Goal: Transaction & Acquisition: Purchase product/service

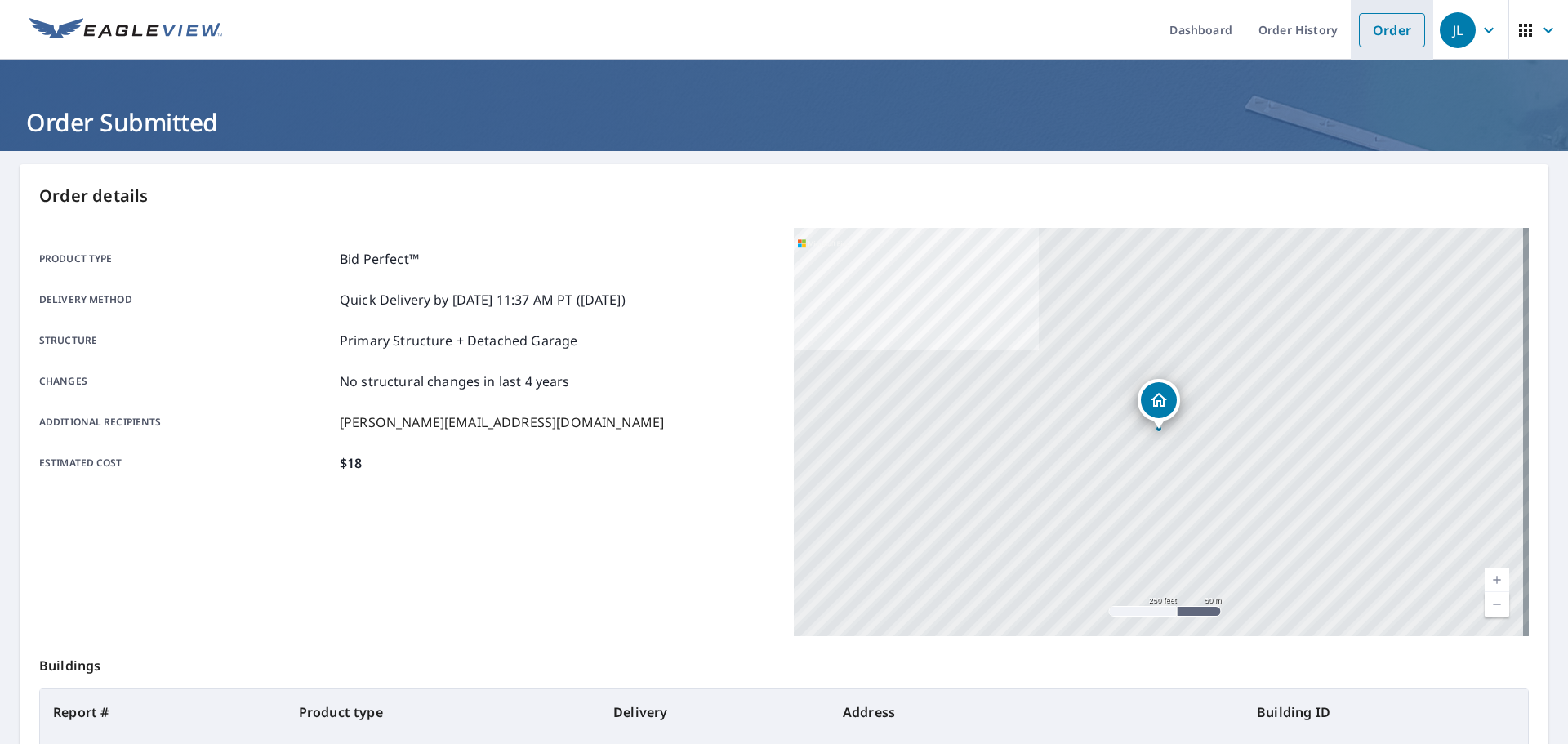
click at [1369, 29] on link "Order" at bounding box center [1392, 30] width 66 height 34
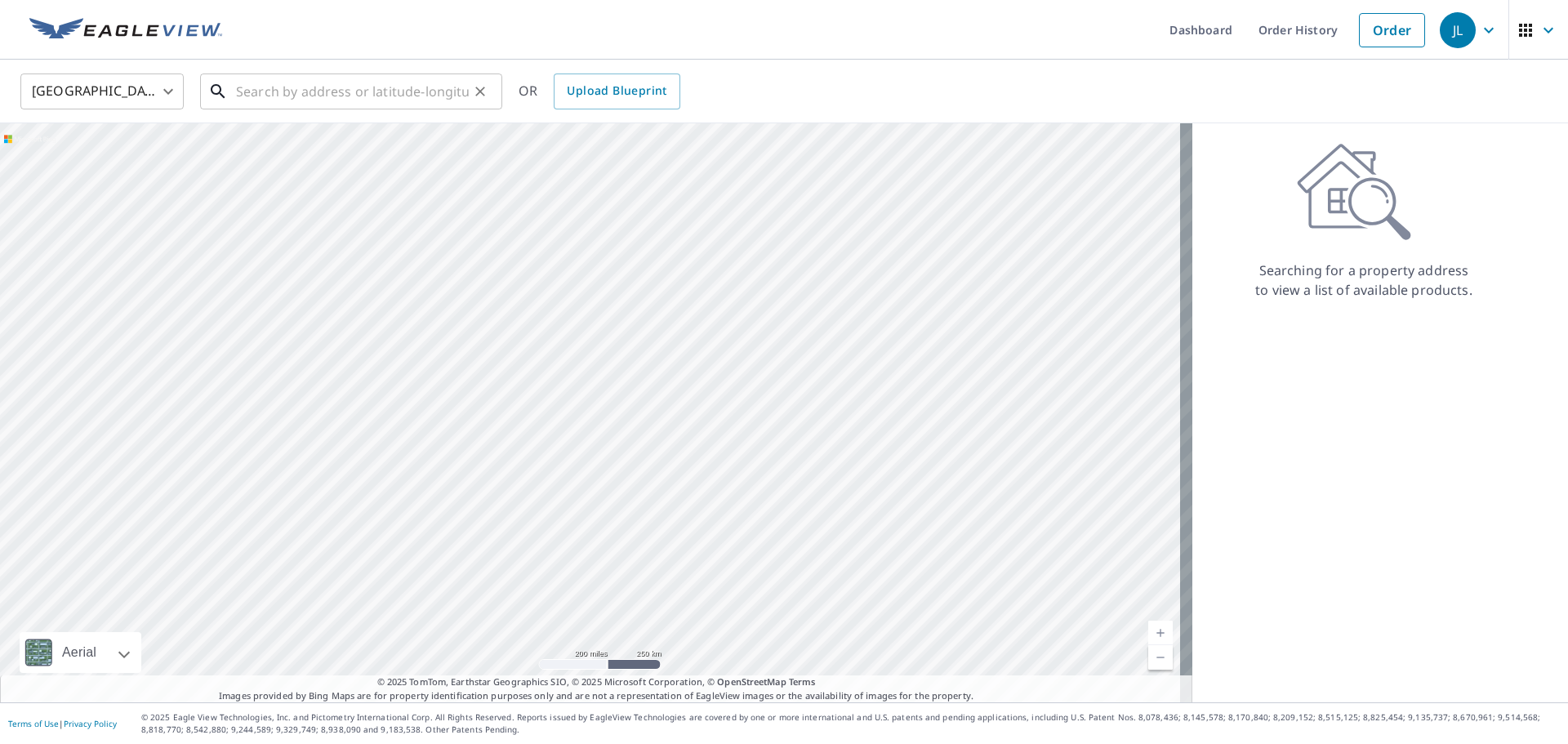
click at [333, 93] on input "text" at bounding box center [353, 92] width 233 height 46
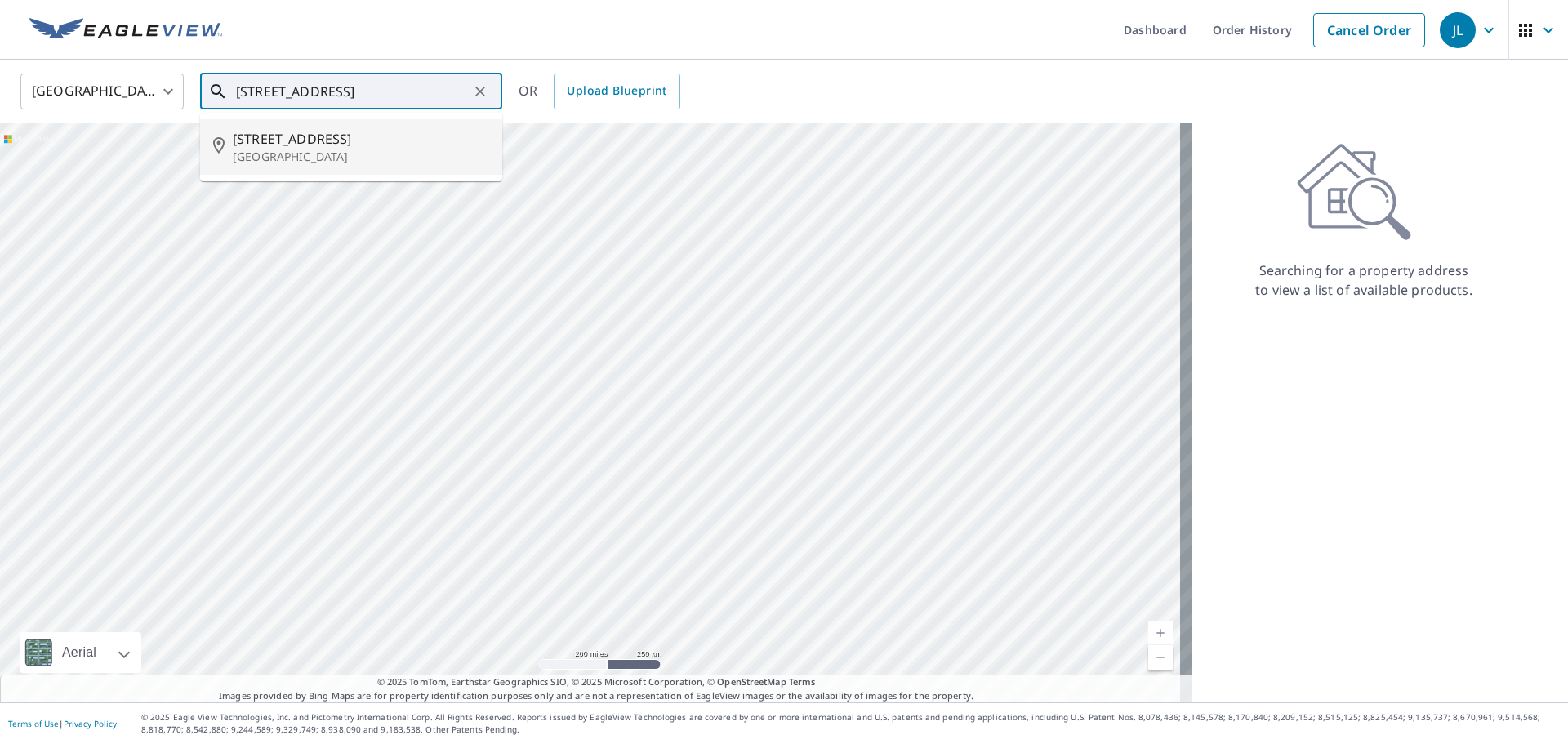
click at [275, 127] on li "[STREET_ADDRESS]" at bounding box center [350, 146] width 302 height 55
type input "[STREET_ADDRESS]"
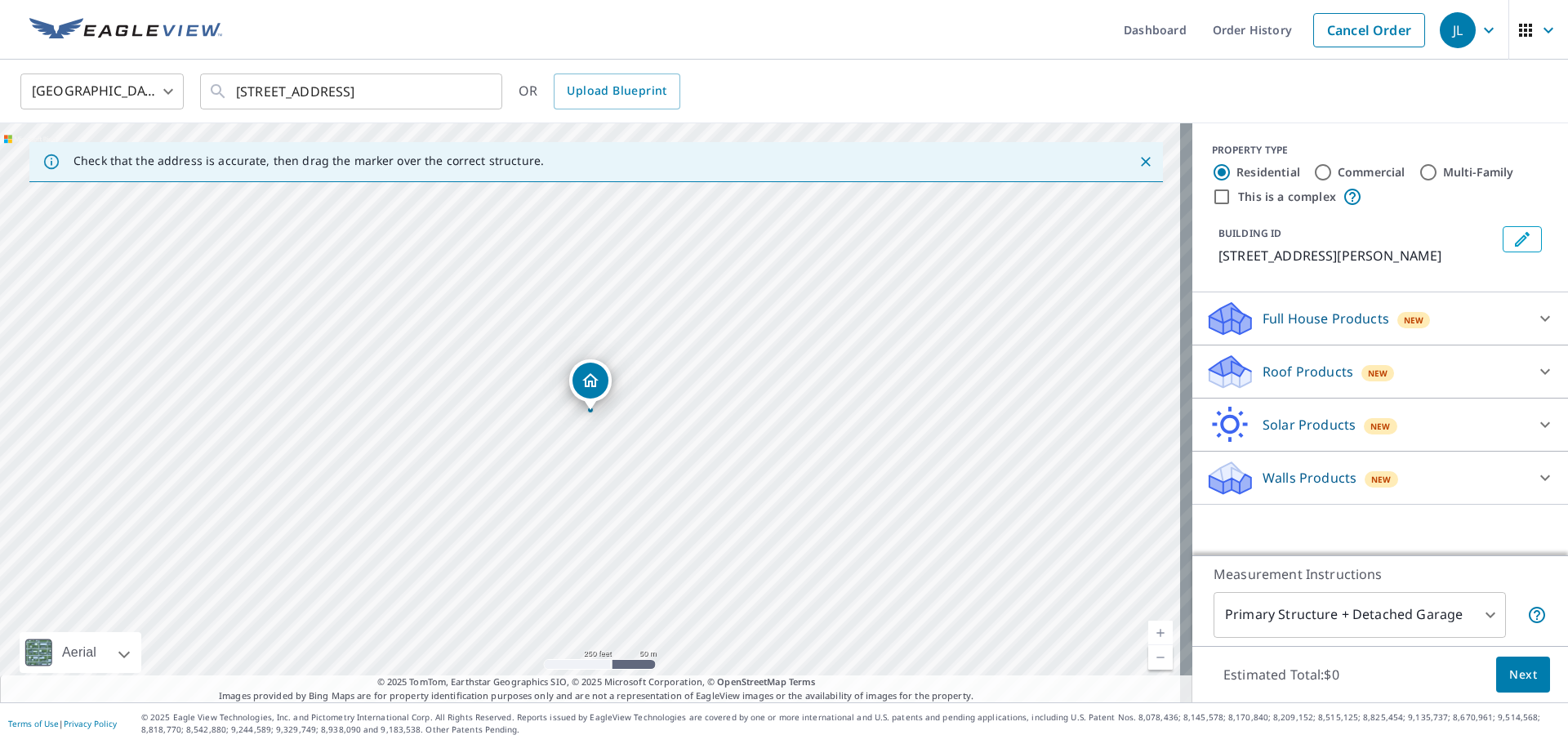
click at [1324, 371] on p "Roof Products" at bounding box center [1308, 371] width 91 height 20
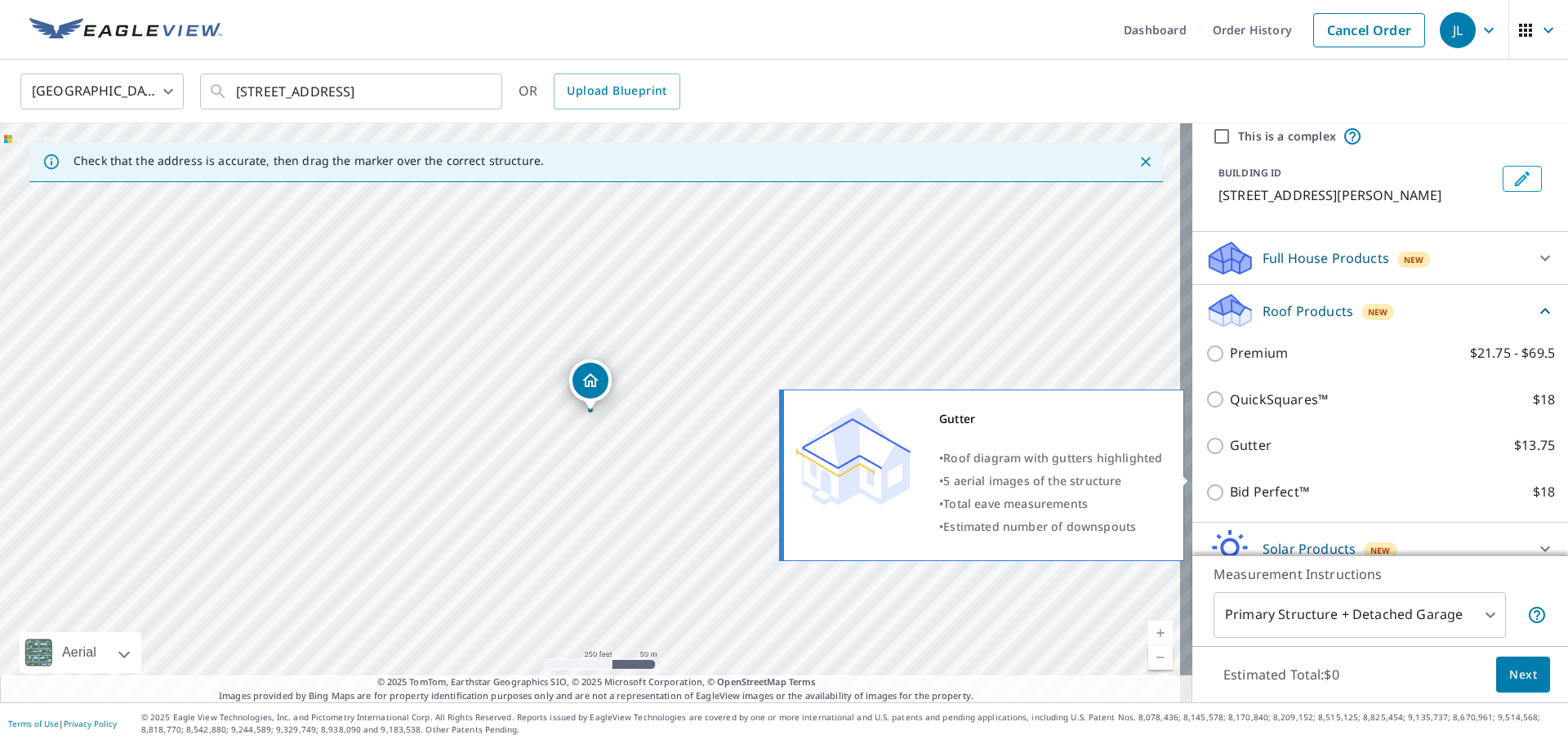
scroll to position [134, 0]
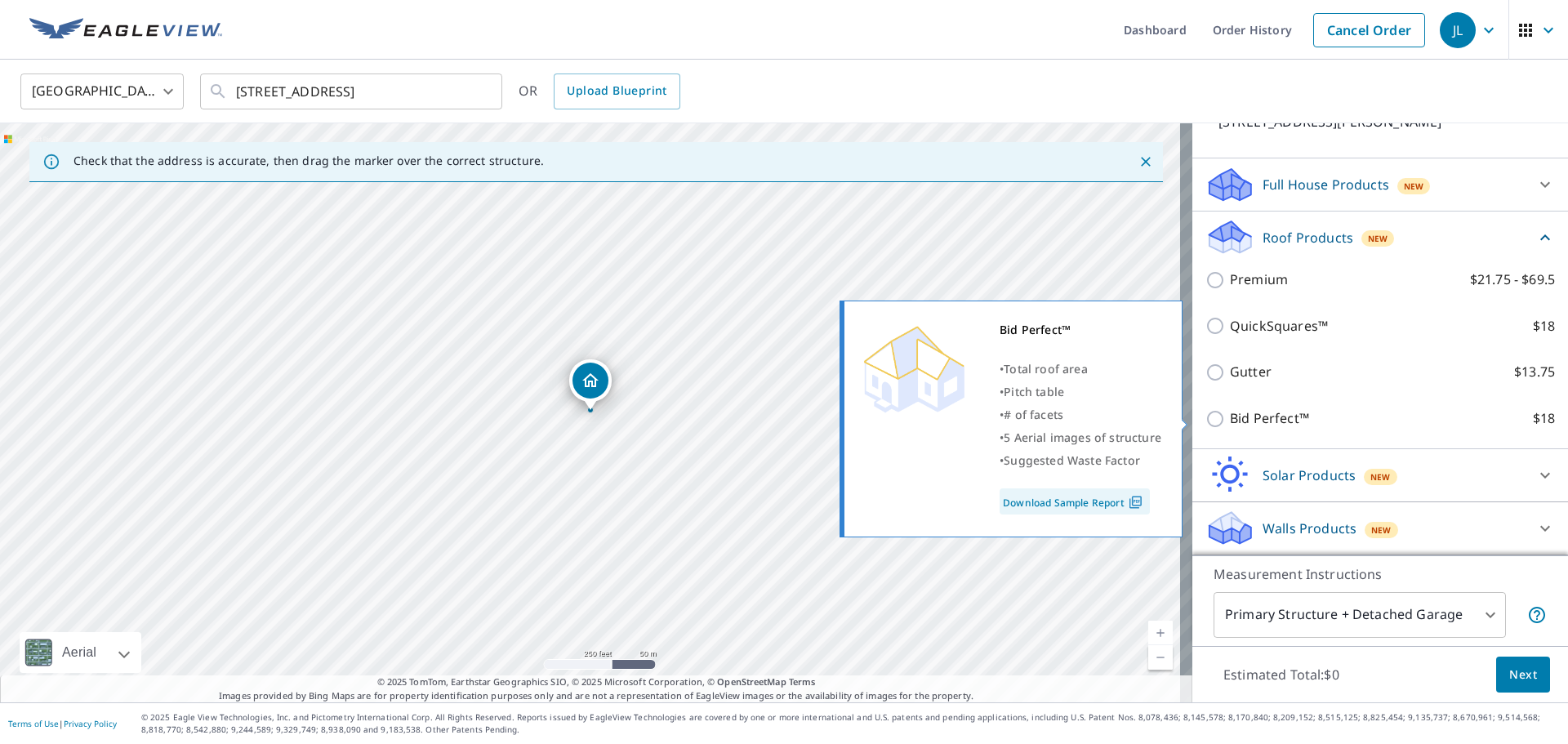
click at [1211, 423] on input "Bid Perfect™ $18" at bounding box center [1218, 418] width 25 height 20
checkbox input "true"
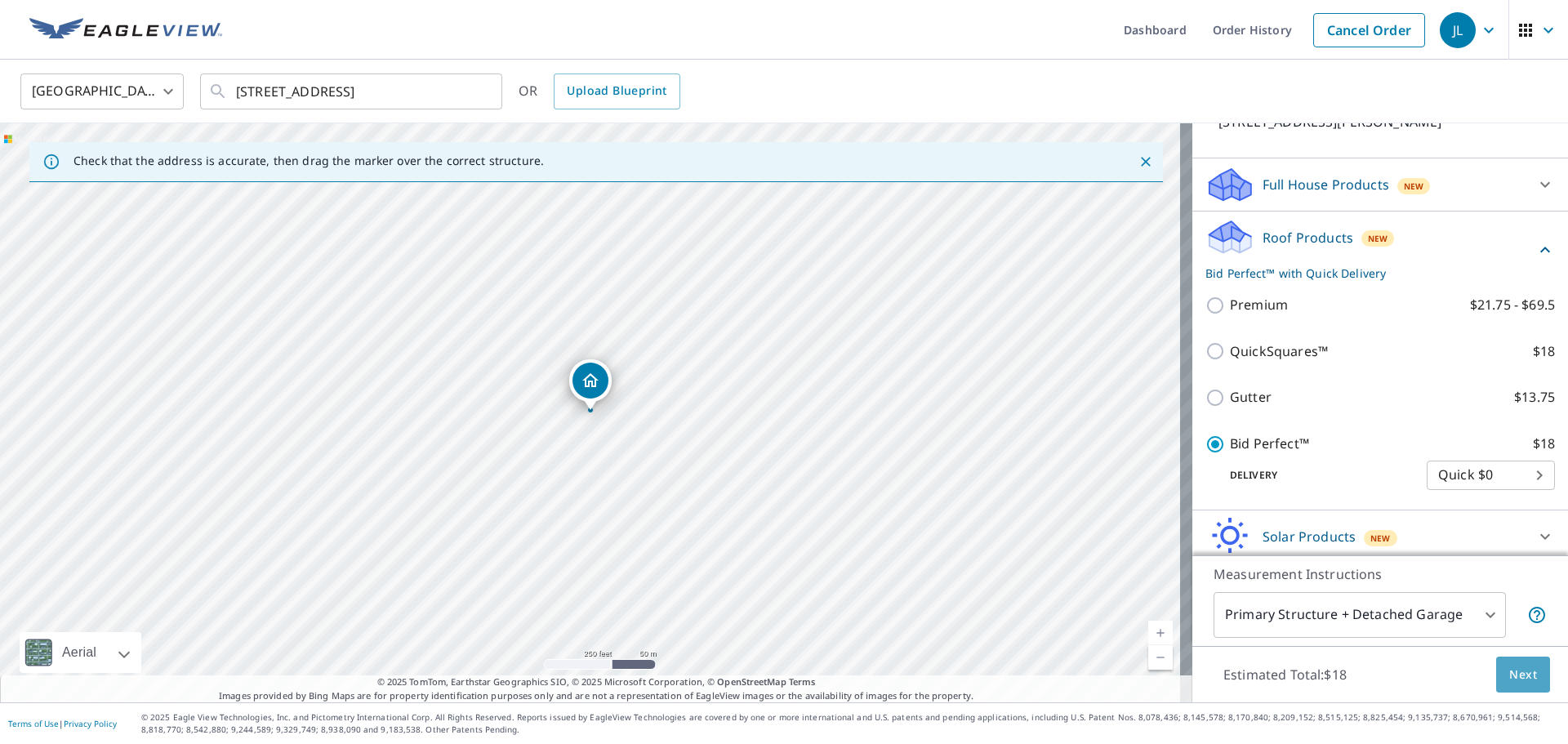
click at [1522, 672] on span "Next" at bounding box center [1523, 675] width 28 height 20
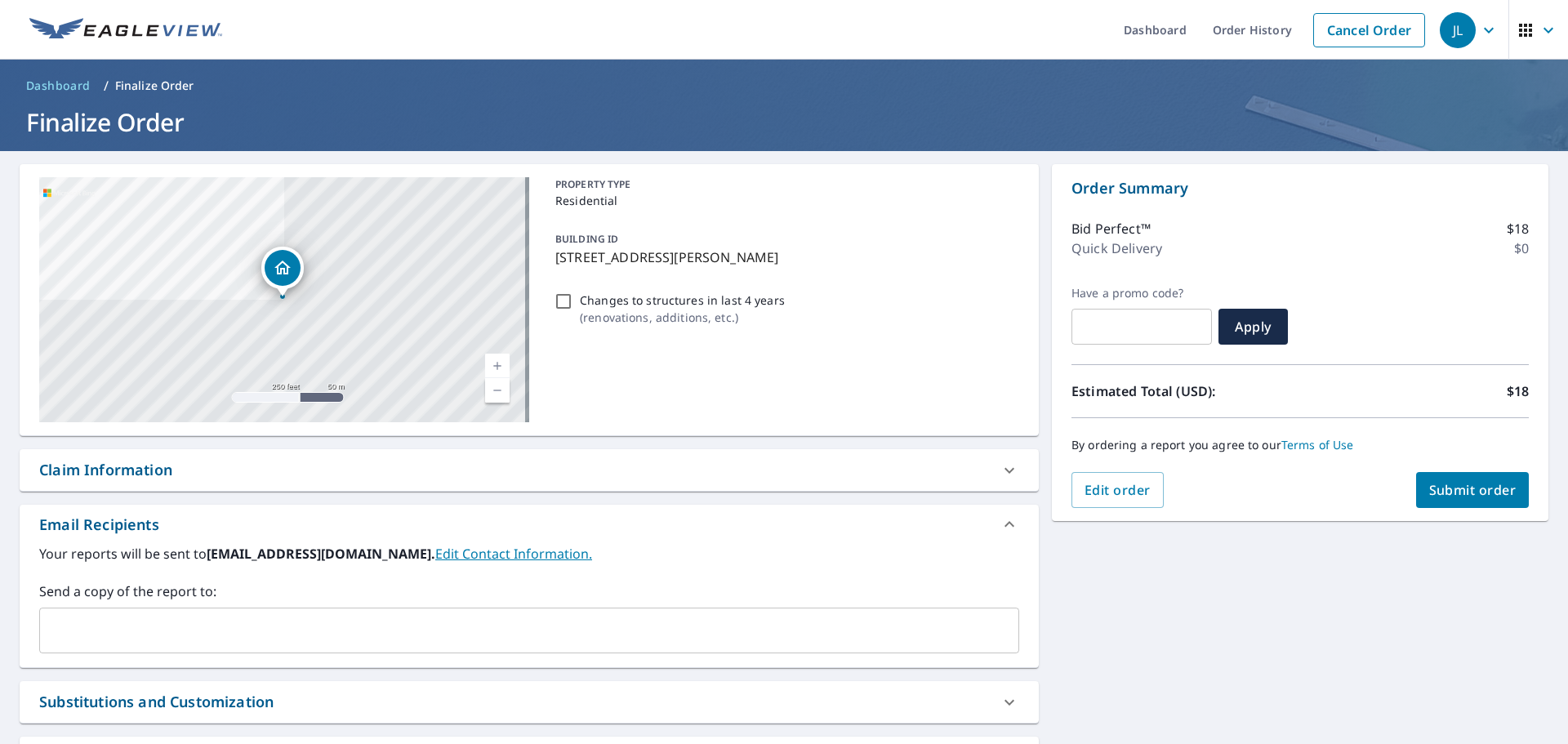
click at [102, 638] on input "text" at bounding box center [517, 630] width 940 height 31
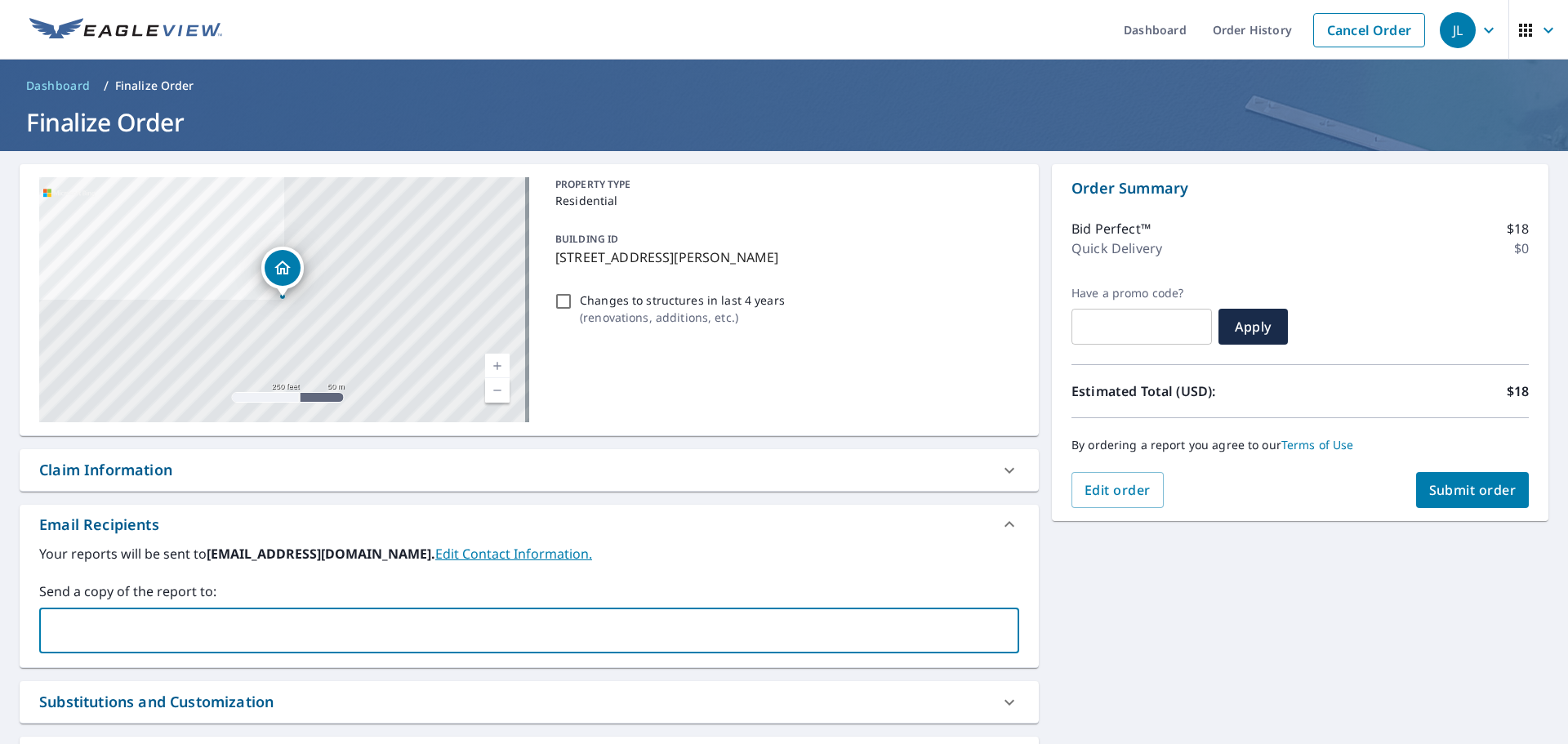
type input "[PERSON_NAME][EMAIL_ADDRESS][DOMAIN_NAME]"
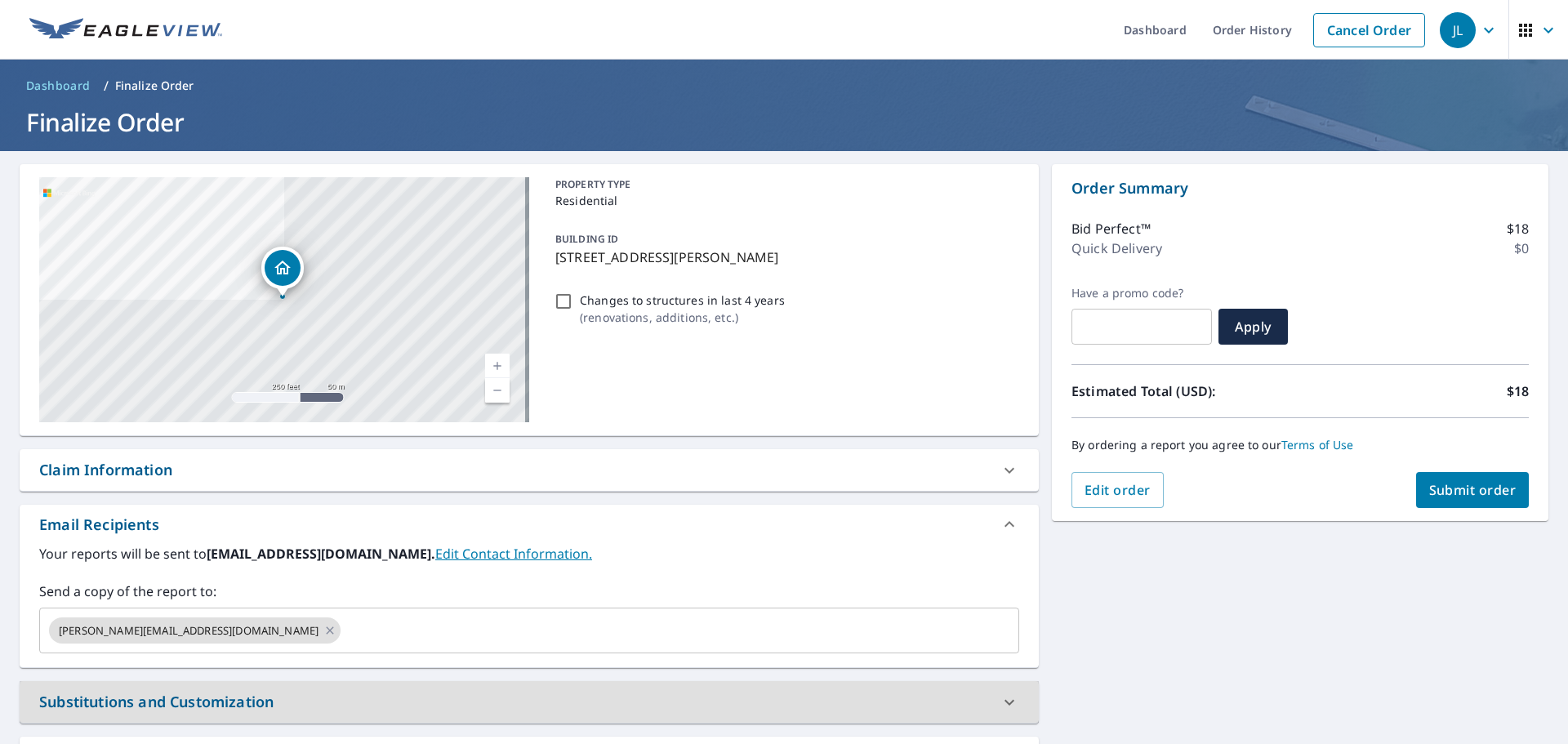
click at [1474, 489] on span "Submit order" at bounding box center [1473, 490] width 88 height 18
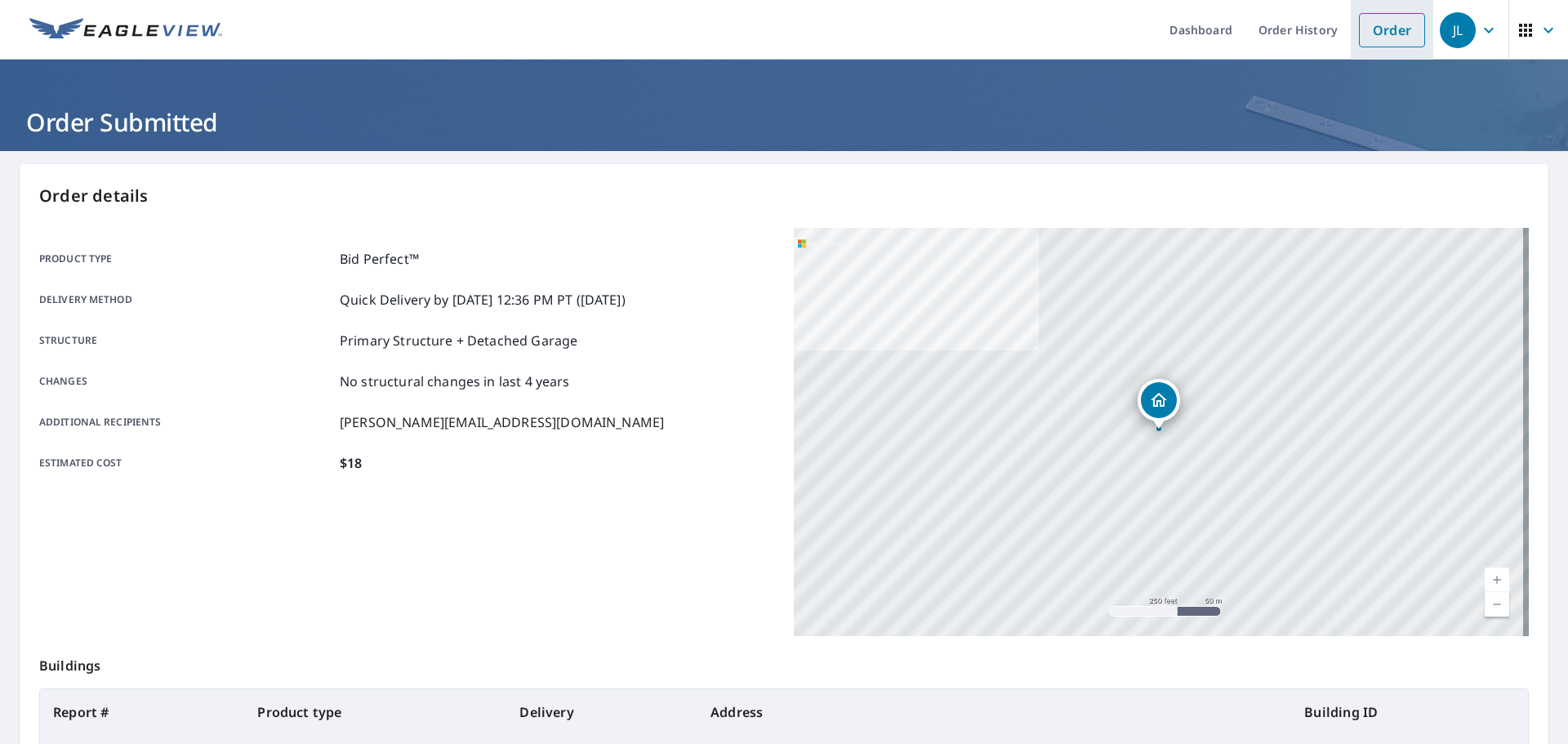
click at [1383, 17] on link "Order" at bounding box center [1392, 30] width 66 height 34
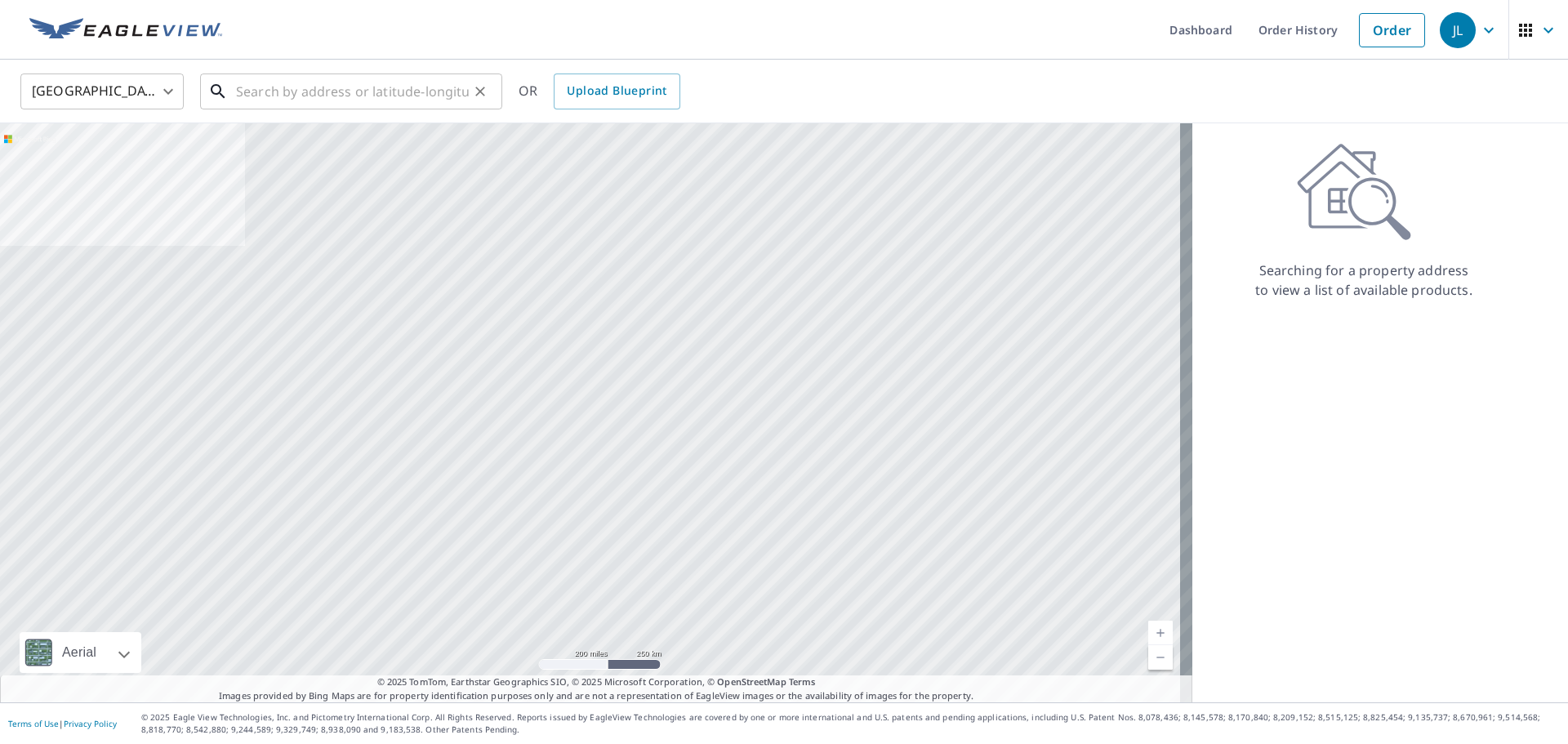
click at [281, 95] on input "text" at bounding box center [353, 92] width 233 height 46
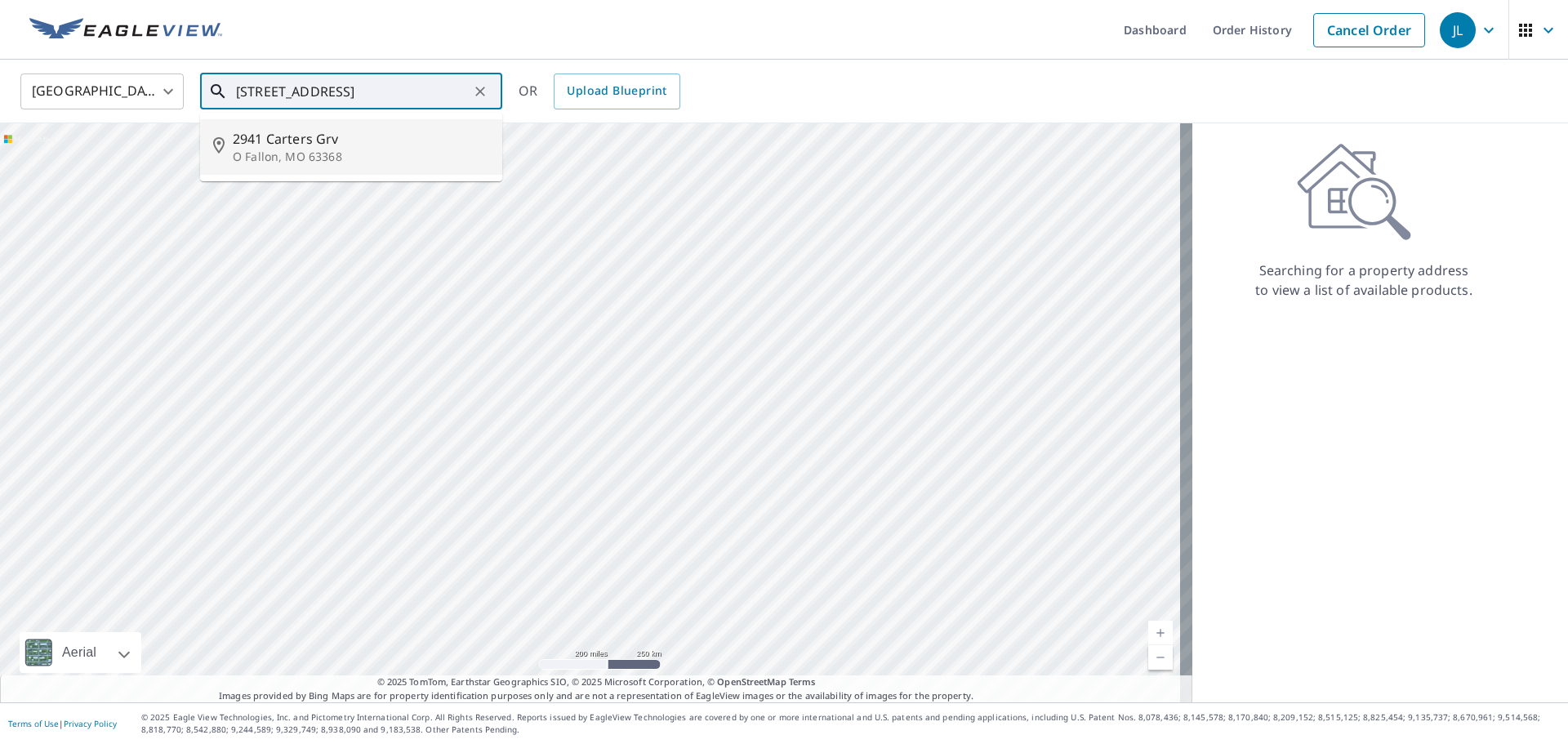
click at [314, 140] on span "2941 Carters Grv" at bounding box center [361, 139] width 257 height 20
type input "[STREET_ADDRESS][PERSON_NAME]"
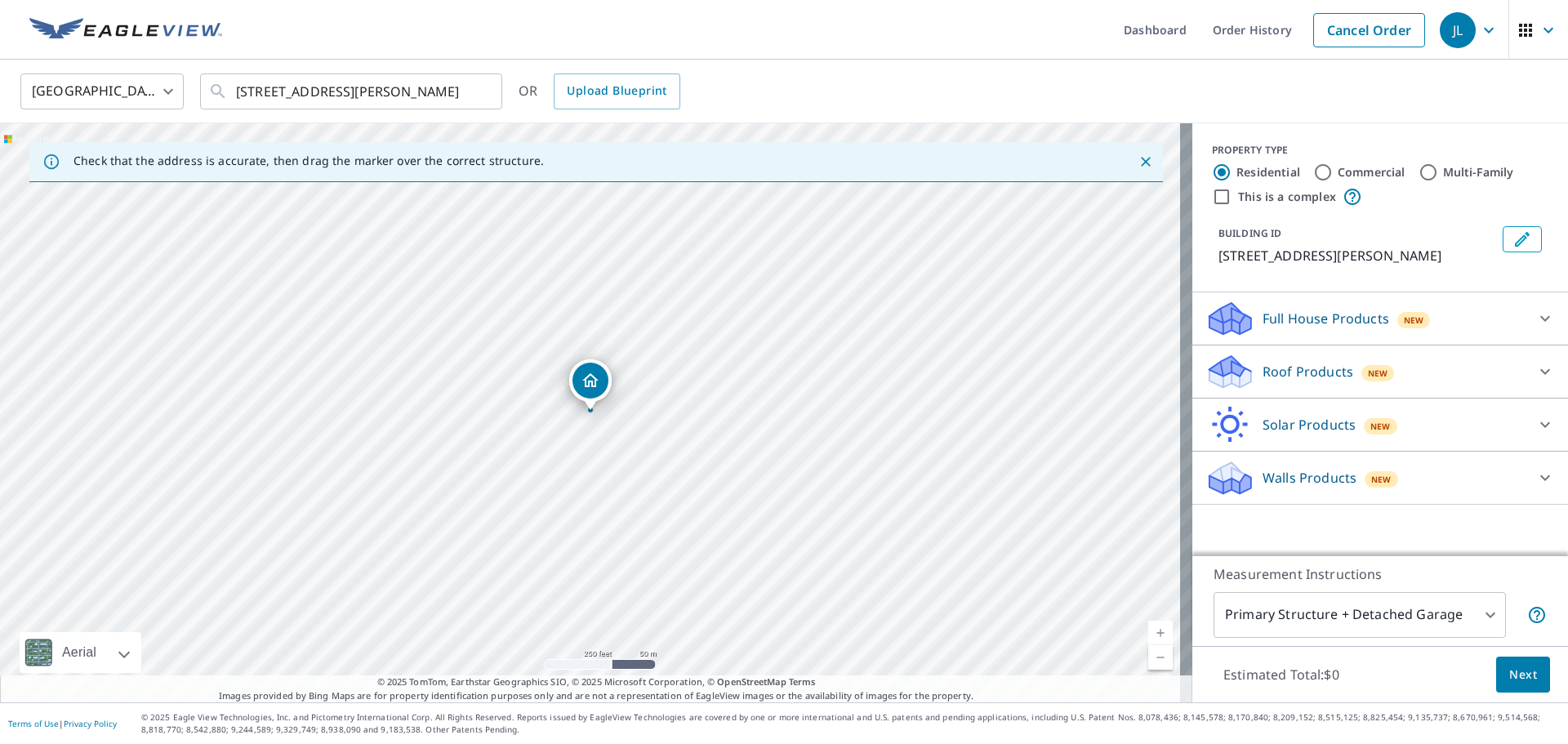
click at [1270, 379] on p "Roof Products" at bounding box center [1308, 371] width 91 height 20
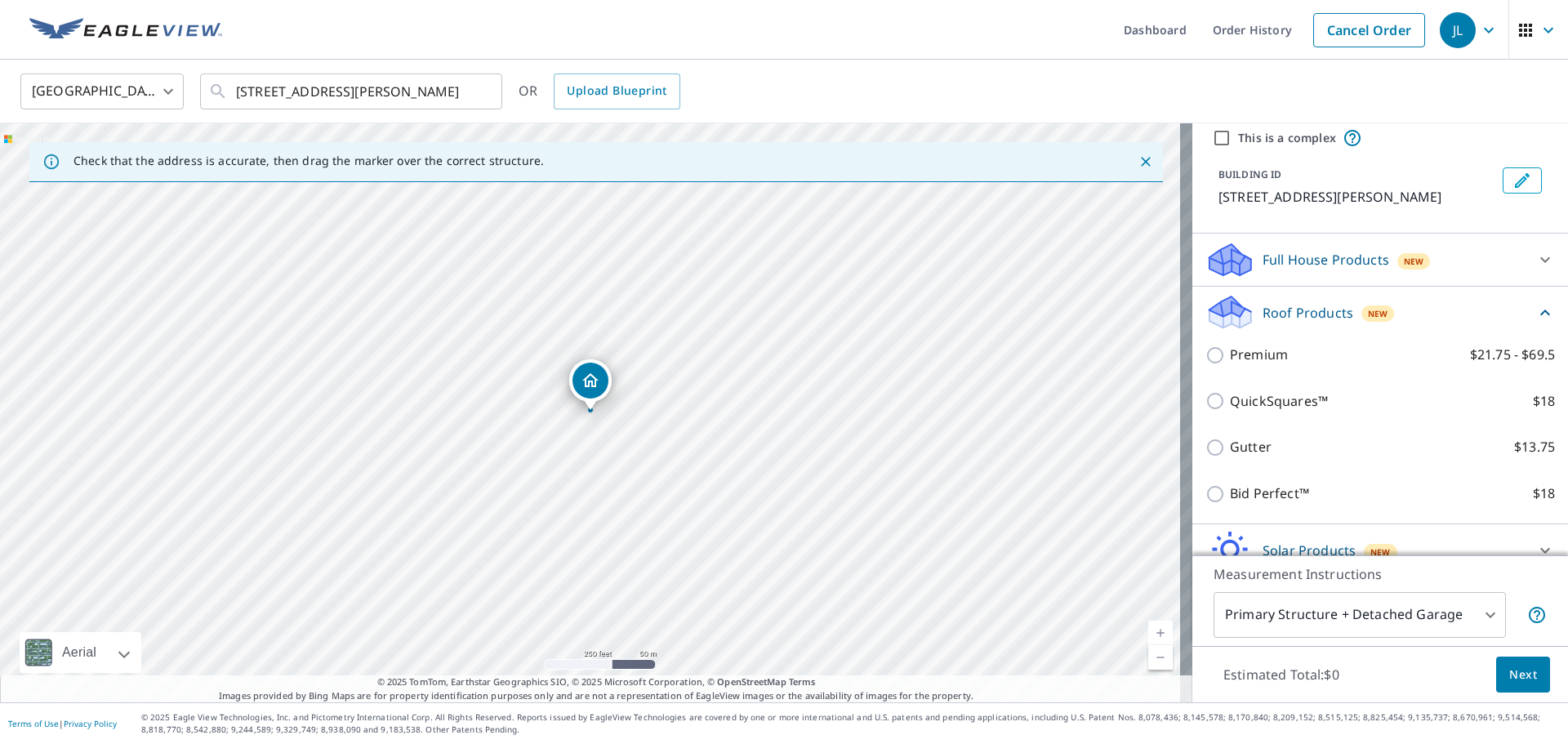
scroll to position [134, 0]
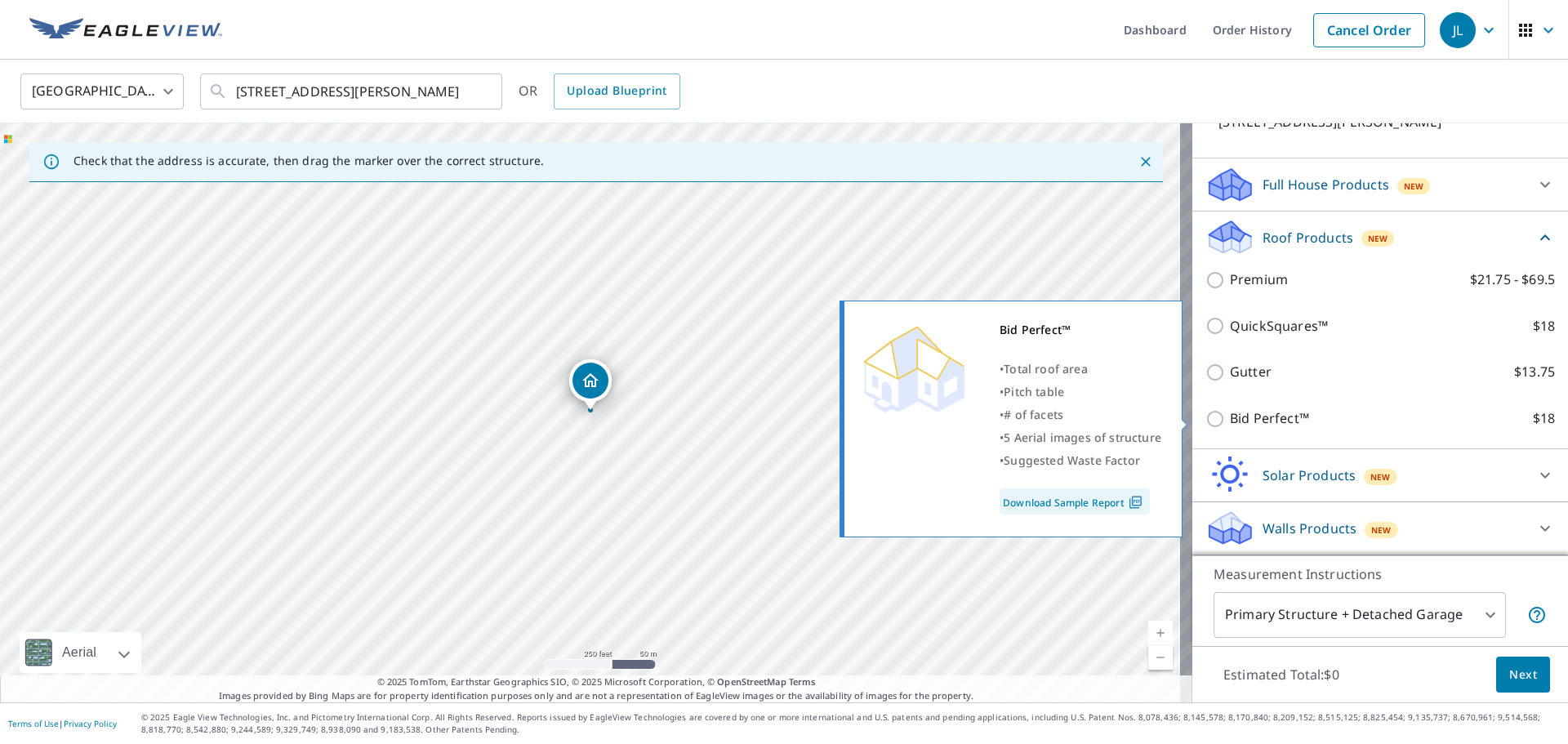
click at [1207, 419] on input "Bid Perfect™ $18" at bounding box center [1218, 418] width 25 height 20
checkbox input "true"
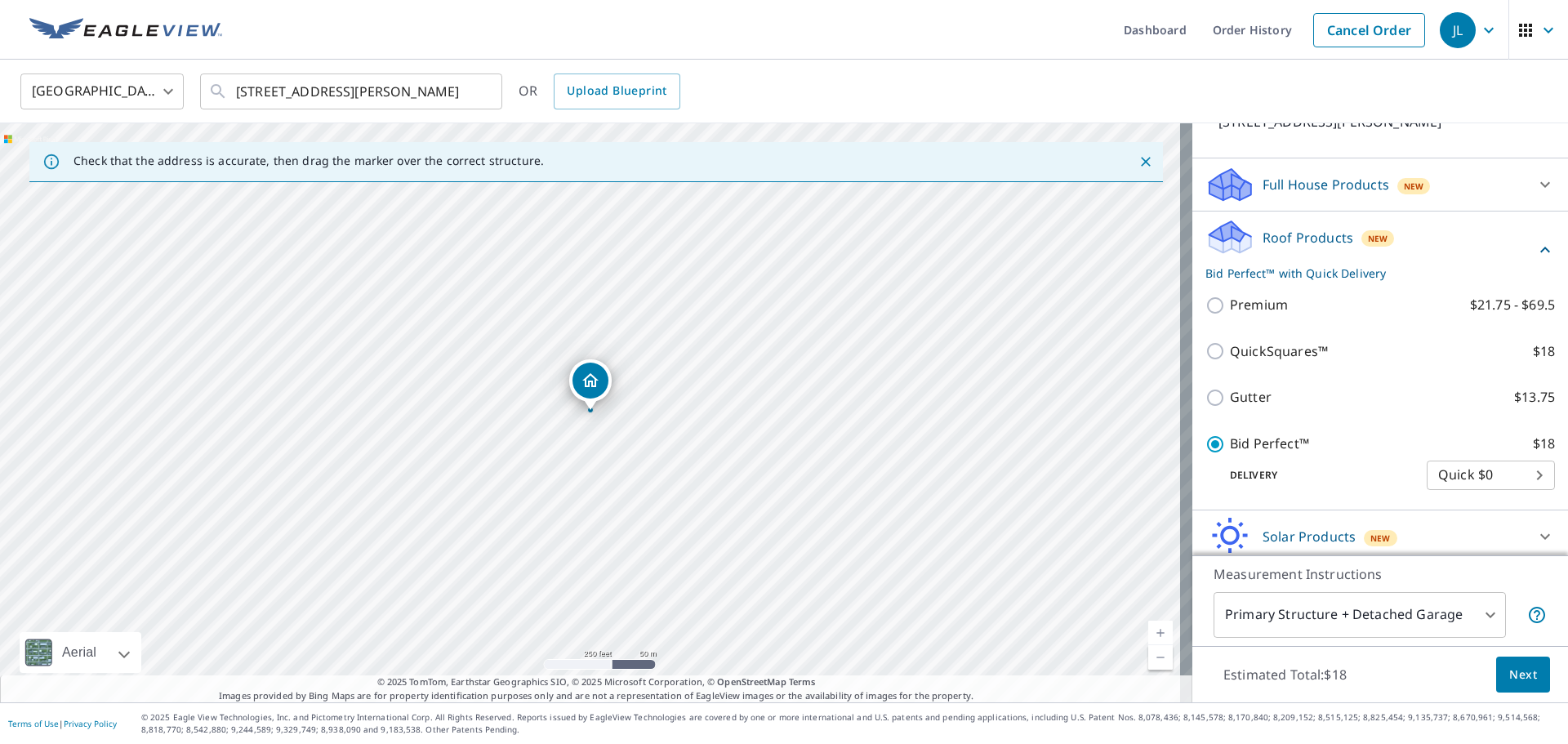
click at [1516, 667] on span "Next" at bounding box center [1523, 675] width 28 height 20
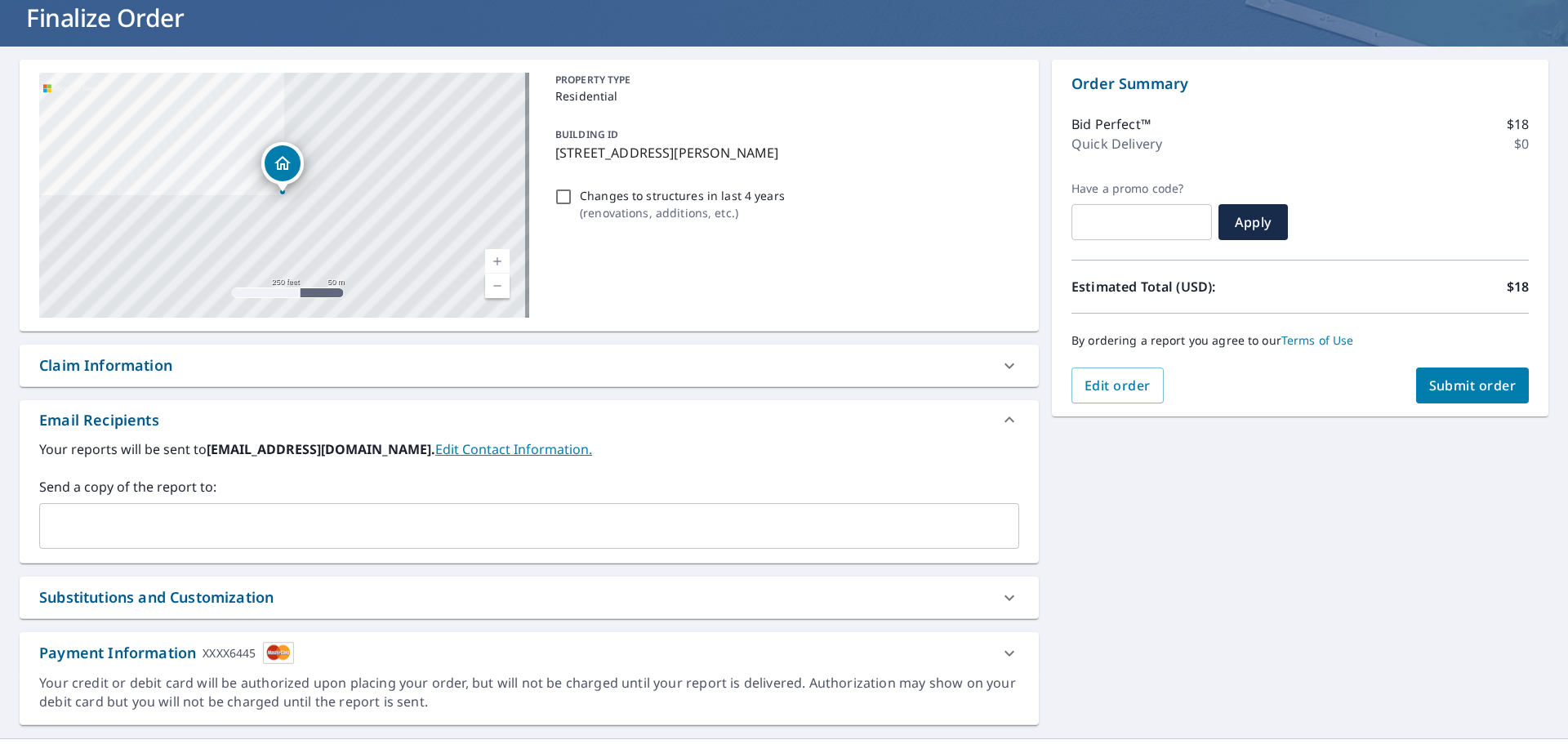
scroll to position [140, 0]
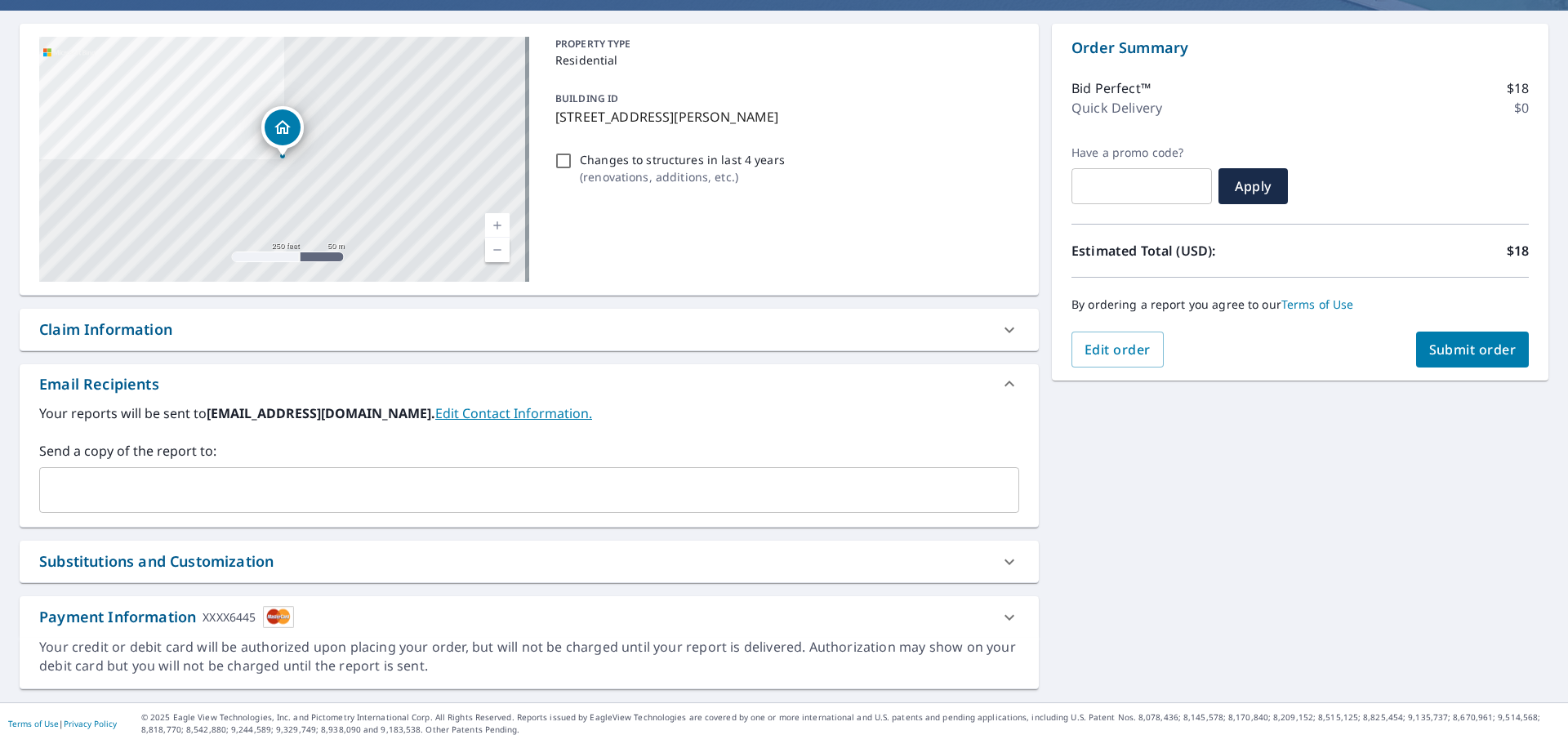
click at [71, 499] on input "text" at bounding box center [517, 490] width 940 height 31
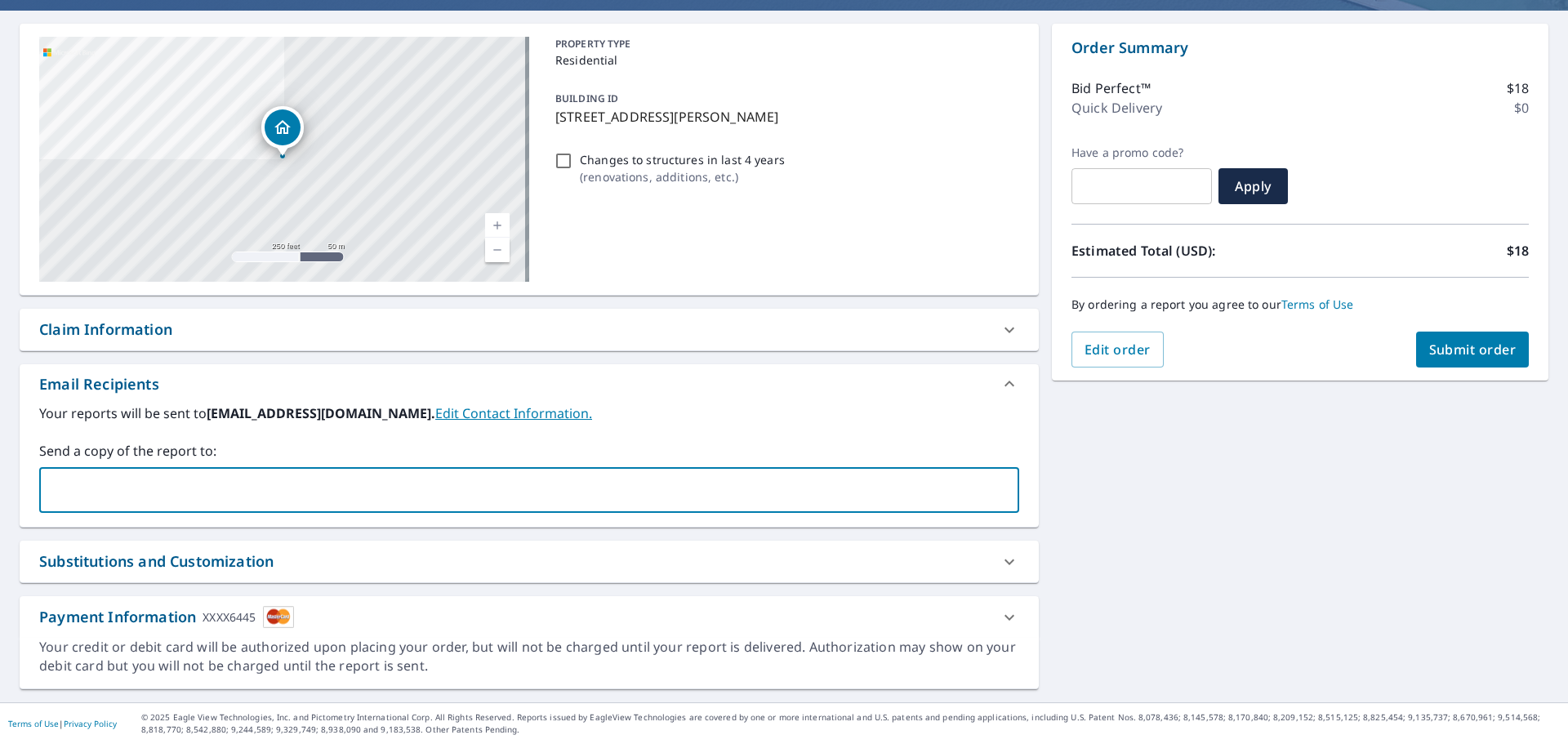
type input "[PERSON_NAME][EMAIL_ADDRESS][DOMAIN_NAME]"
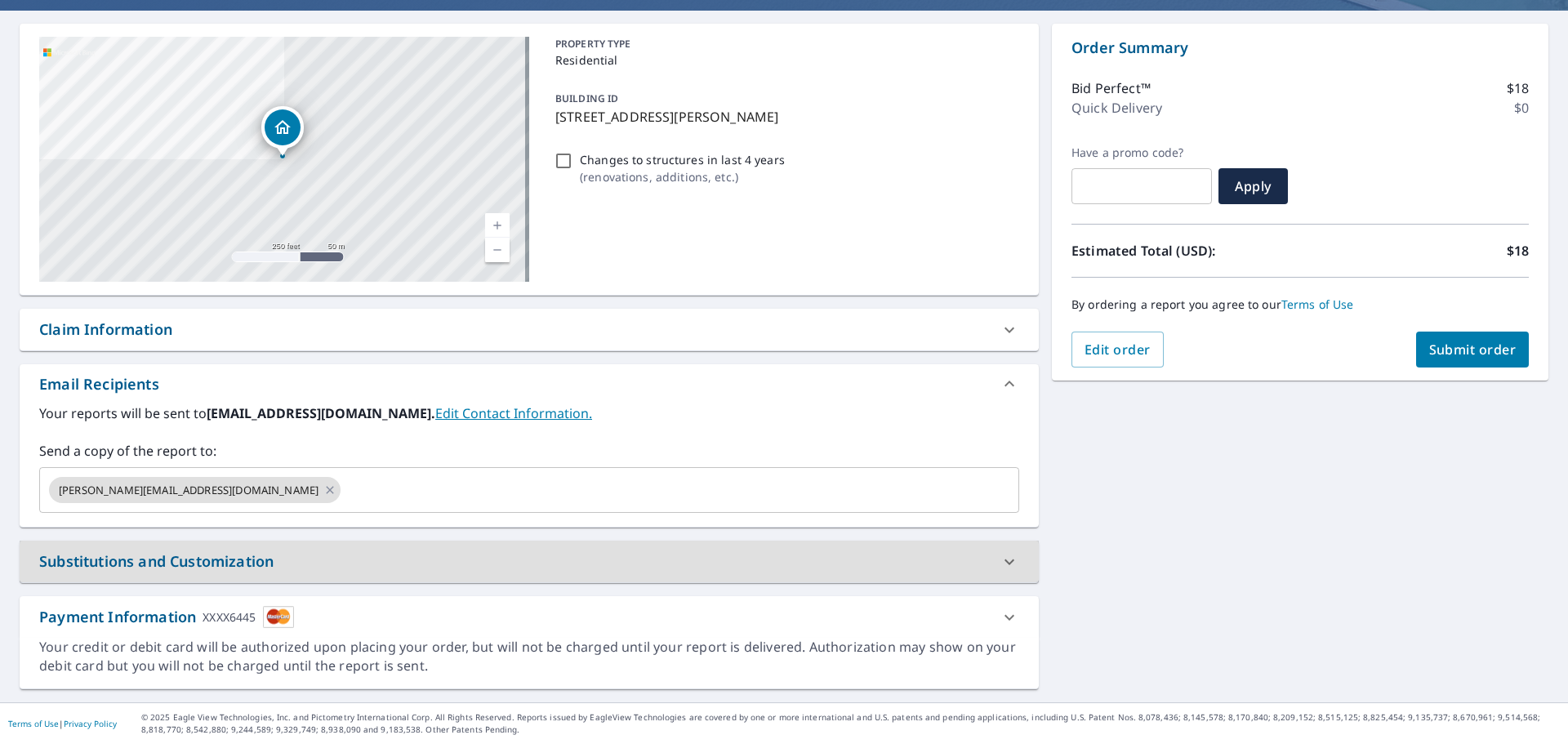
click at [1476, 355] on span "Submit order" at bounding box center [1473, 349] width 88 height 18
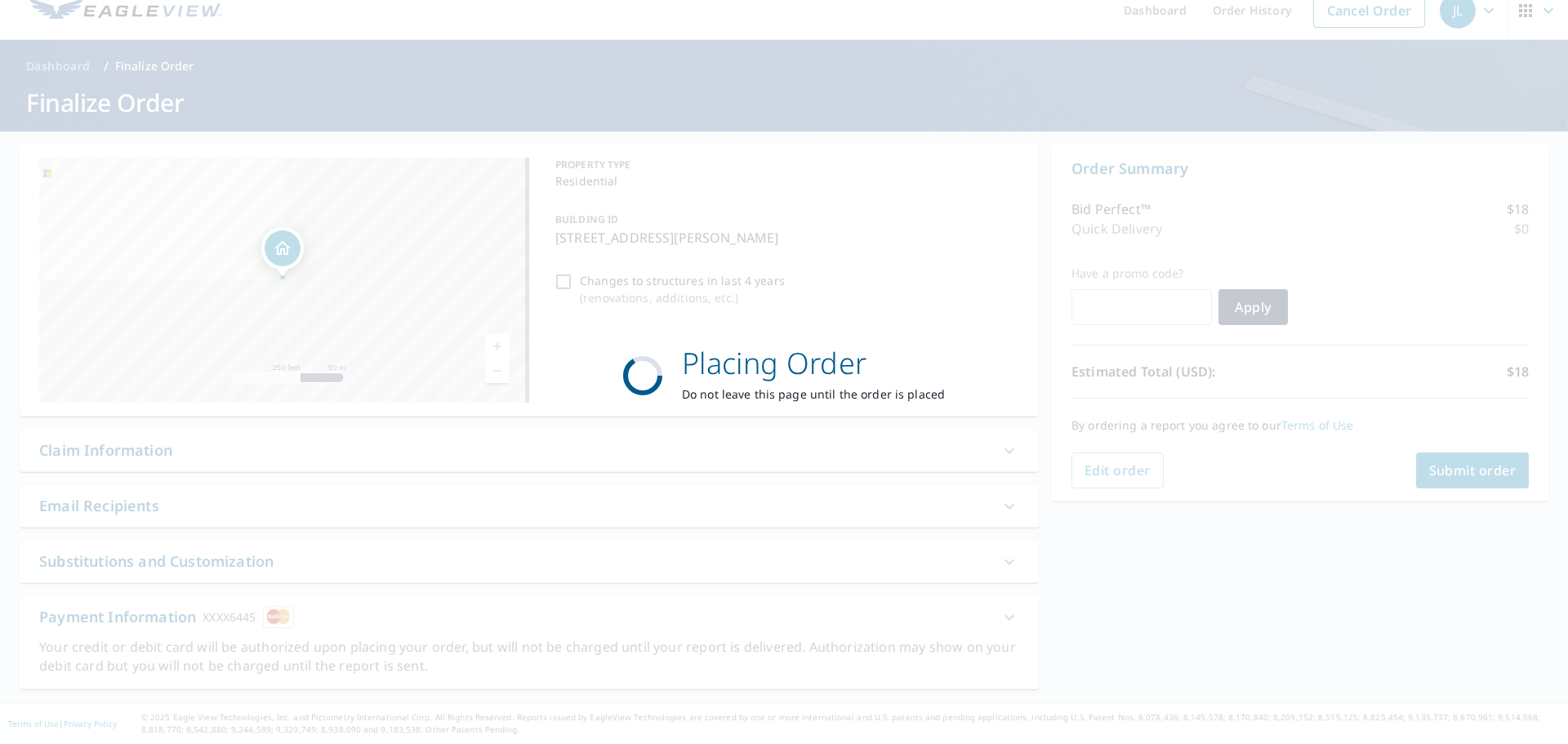
scroll to position [20, 0]
